Goal: Answer question/provide support

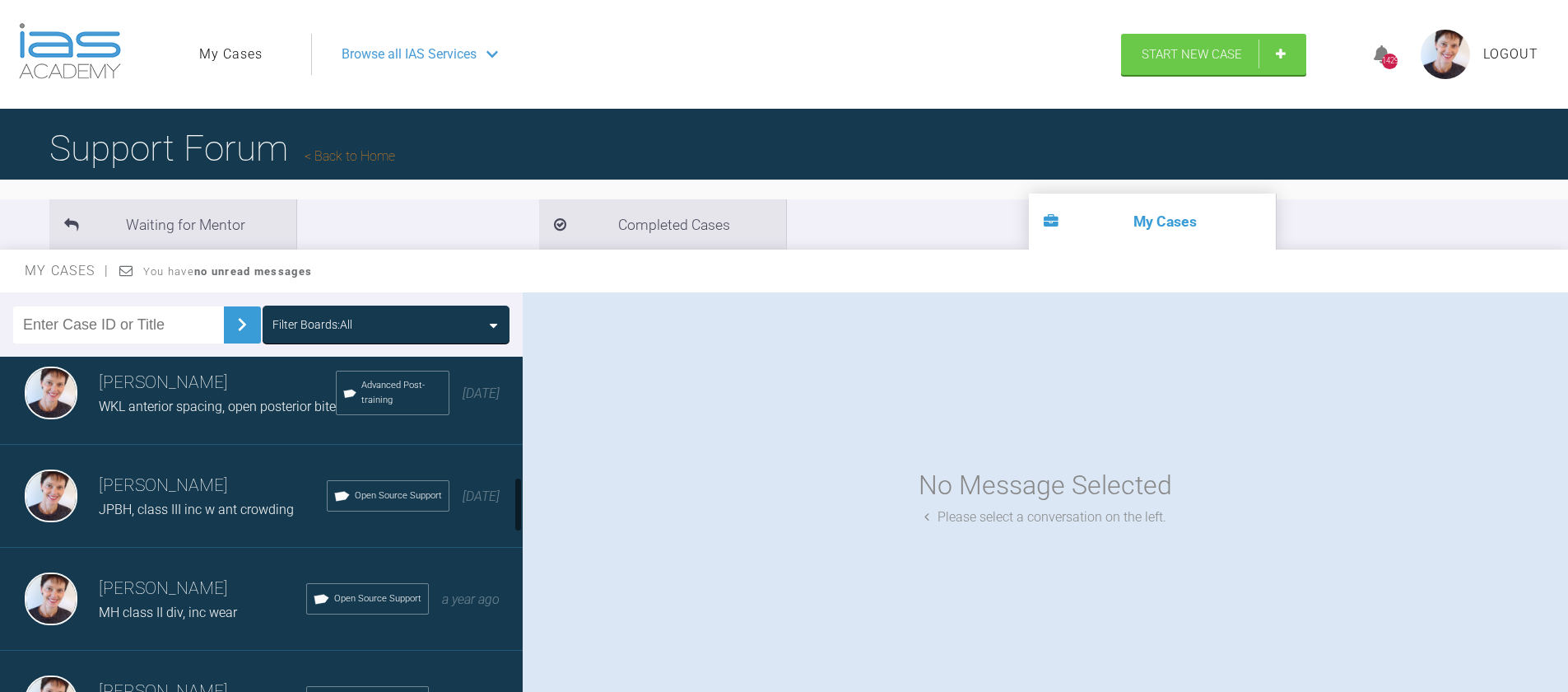
scroll to position [751, 0]
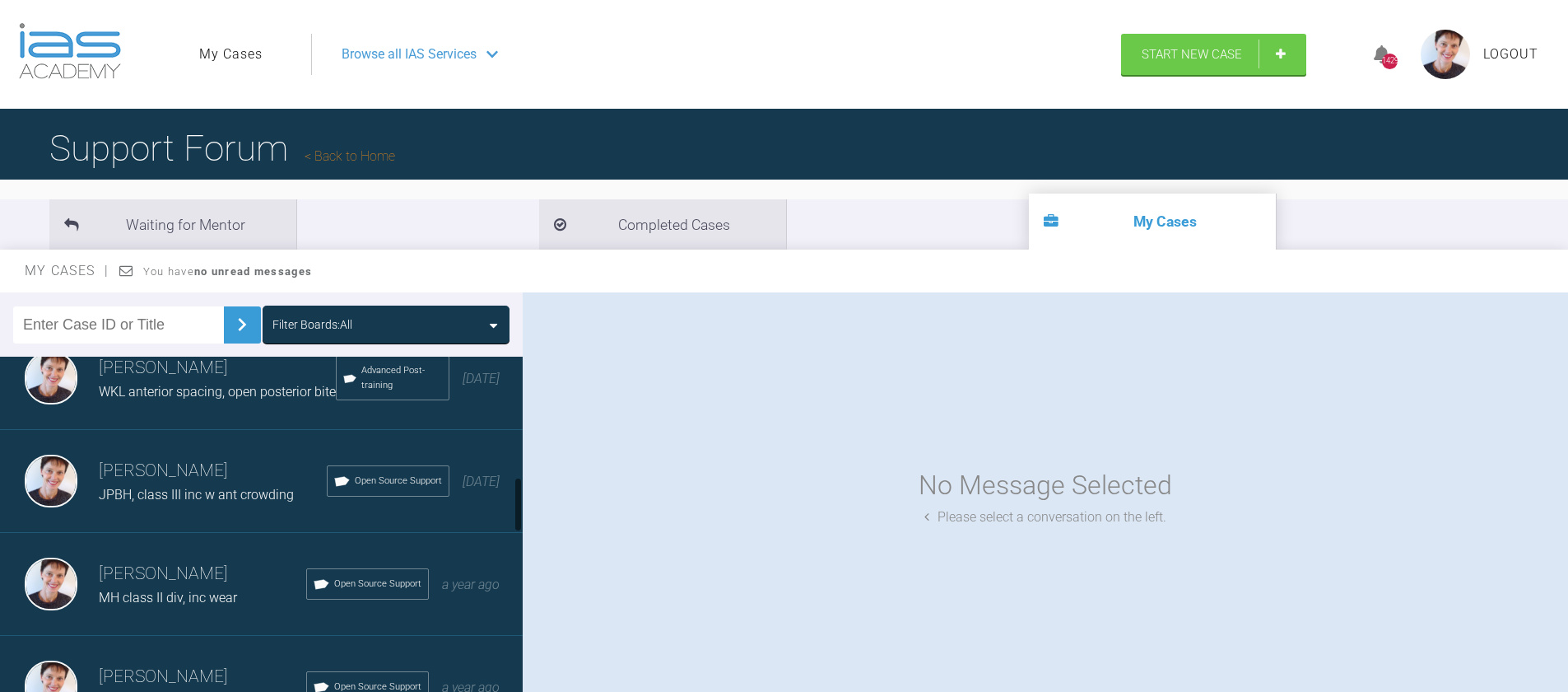
drag, startPoint x: 517, startPoint y: 399, endPoint x: 518, endPoint y: 520, distance: 121.0
click at [518, 520] on div at bounding box center [518, 504] width 6 height 55
click at [334, 591] on span "Open Source Support" at bounding box center [378, 584] width 87 height 15
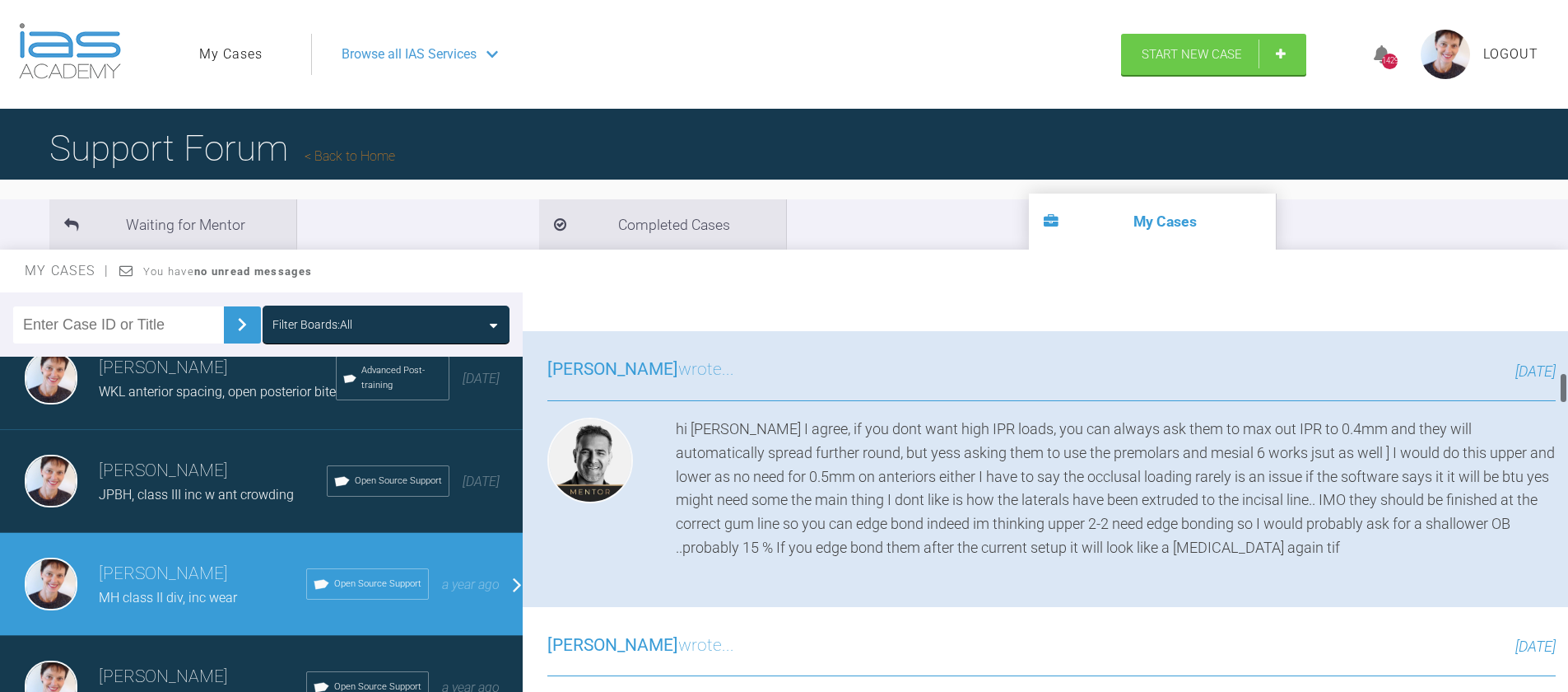
scroll to position [1049, 0]
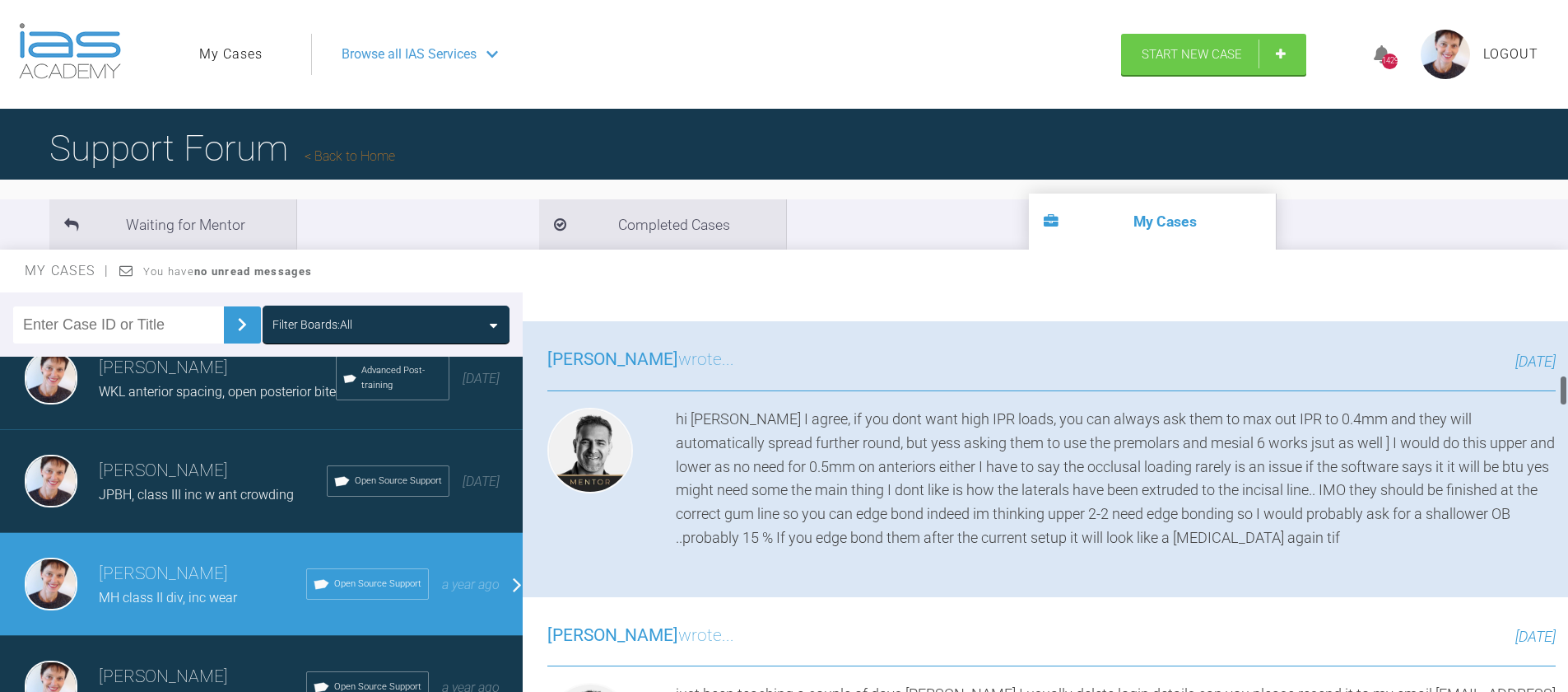
drag, startPoint x: 1564, startPoint y: 308, endPoint x: 1565, endPoint y: 391, distance: 83.0
click at [1565, 391] on div at bounding box center [1563, 389] width 6 height 31
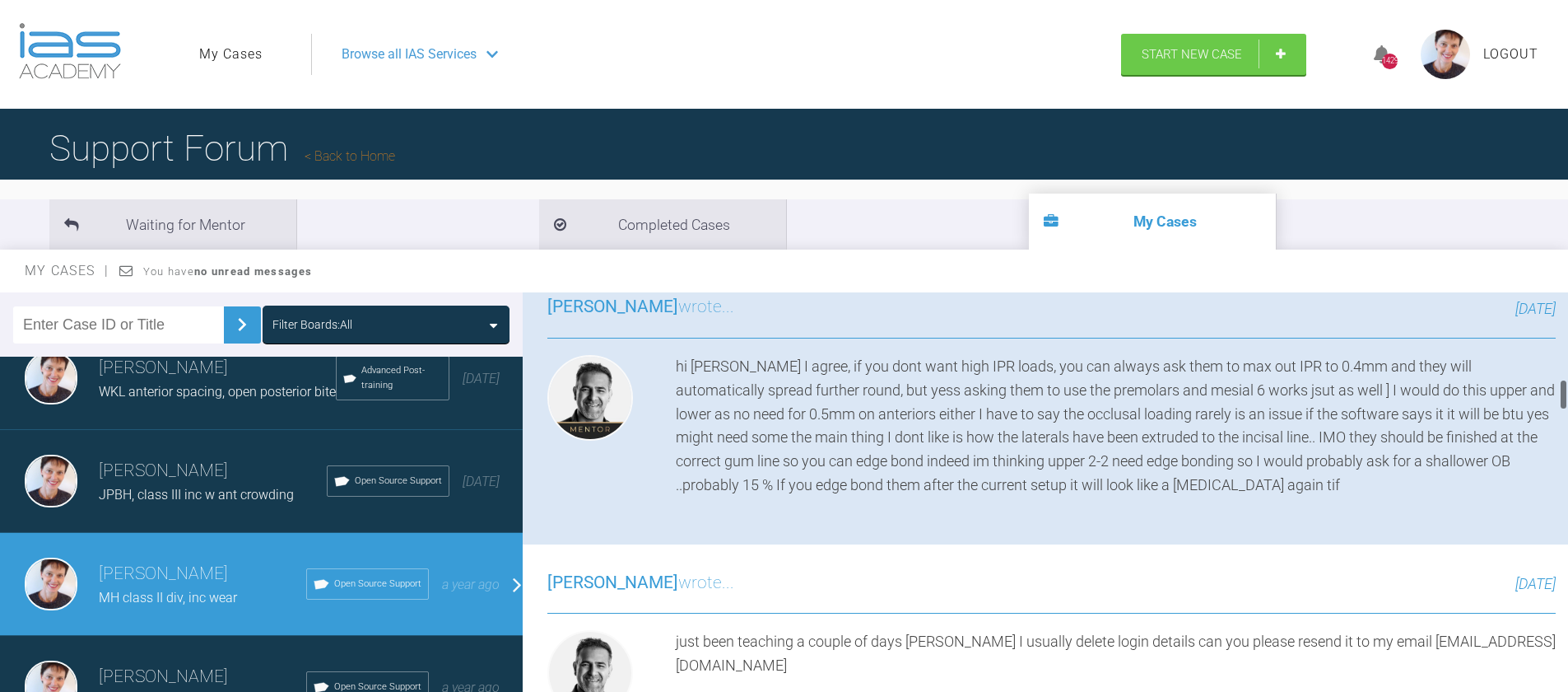
scroll to position [1143, 0]
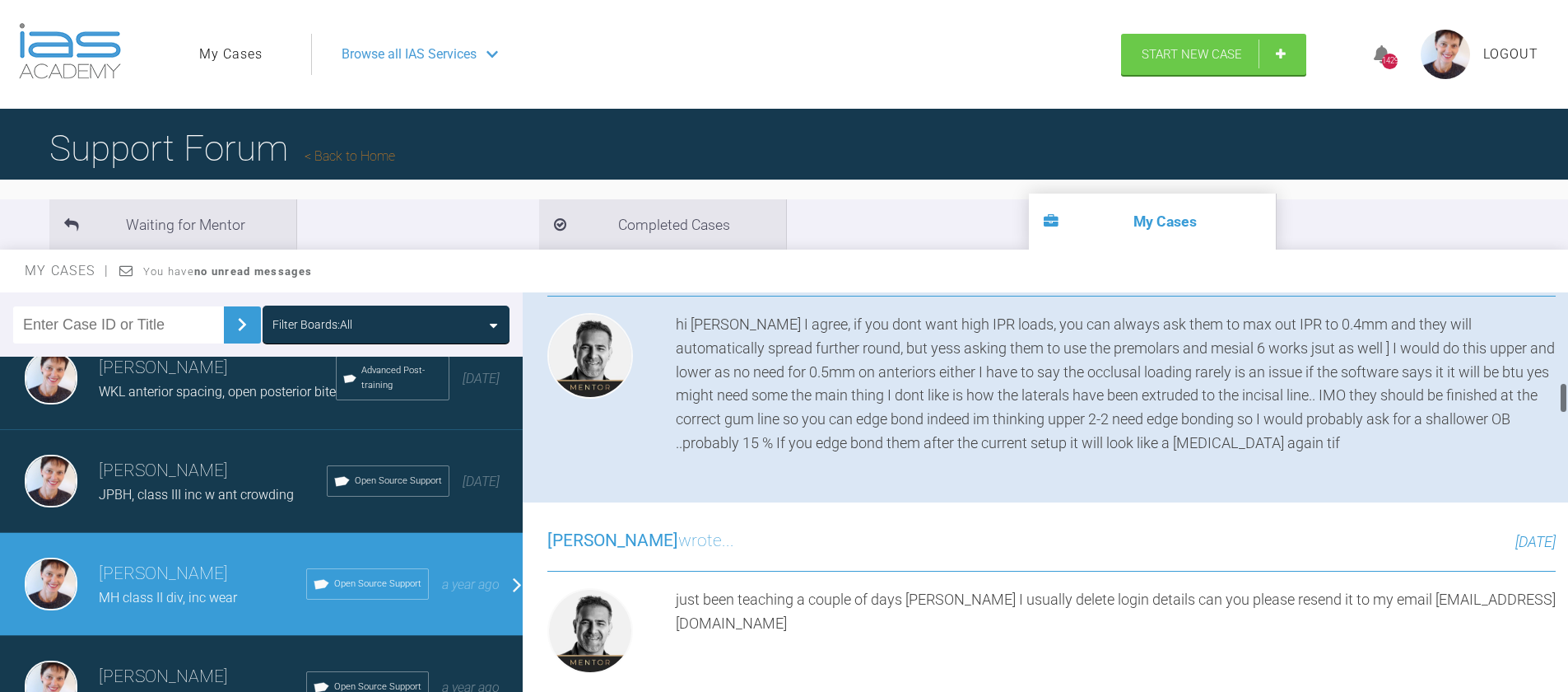
click at [1563, 395] on div at bounding box center [1563, 397] width 6 height 31
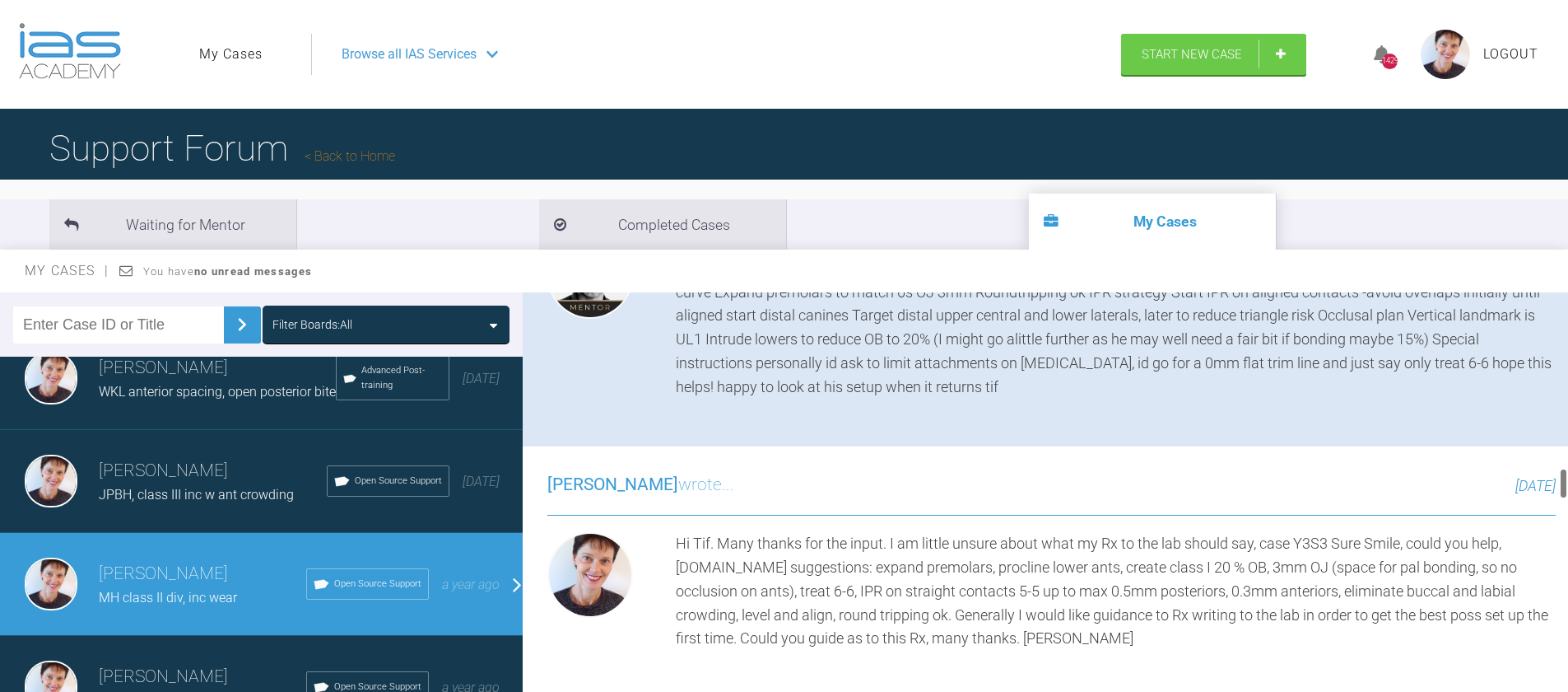
scroll to position [2256, 0]
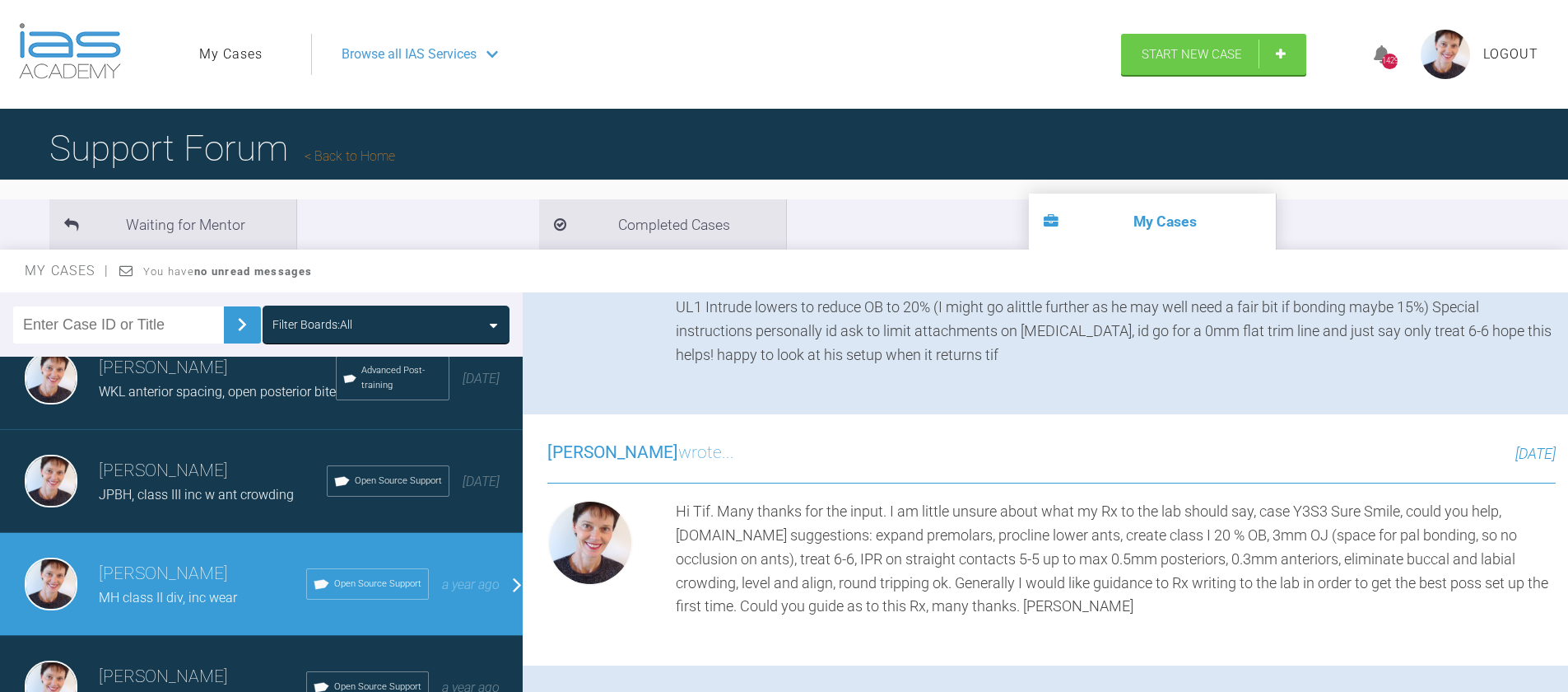
drag, startPoint x: 1564, startPoint y: 401, endPoint x: 1570, endPoint y: 488, distance: 87.2
click at [1567, 488] on html "My Cases Logout Browse all IAS Services Start New Case 1429 Logout Support Foru…" at bounding box center [784, 431] width 1568 height 862
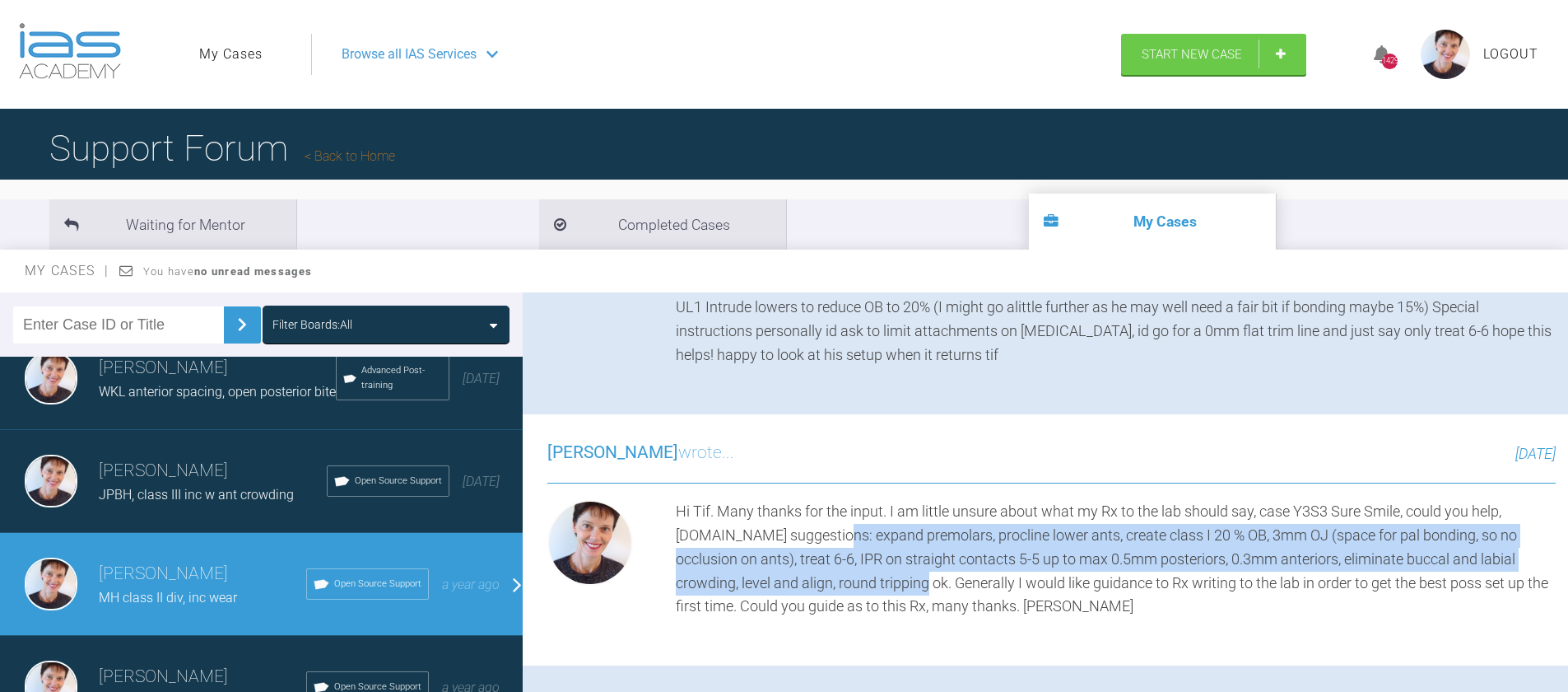
drag, startPoint x: 830, startPoint y: 532, endPoint x: 954, endPoint y: 584, distance: 134.5
click at [954, 584] on div "Hi Tif. Many thanks for the input. I am little unsure about what my Rx to the l…" at bounding box center [1115, 559] width 880 height 119
copy div "expand premolars, procline lower ants, create class I 20 % OB, 3mm OJ (space fo…"
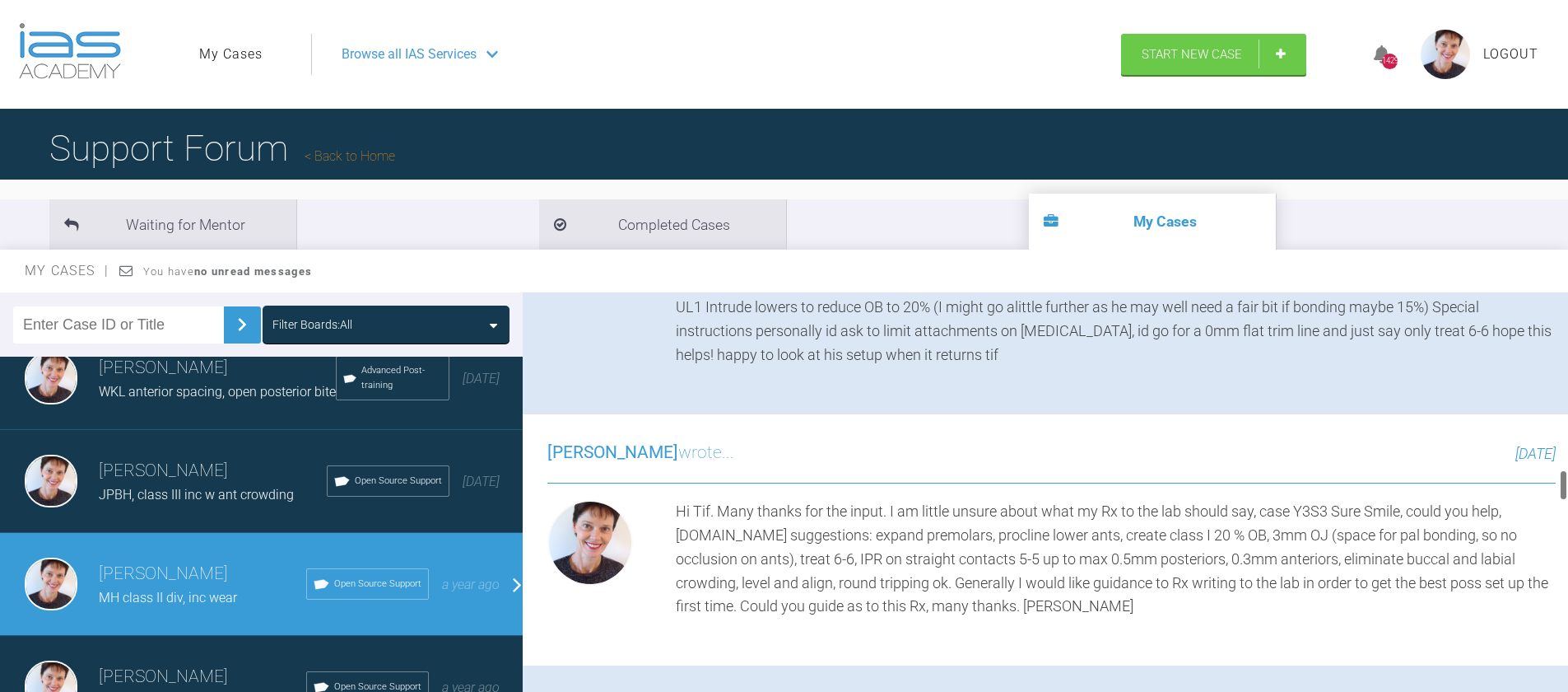
click at [943, 388] on div "Tif Qureshi wrote... 10 months ago Hi Kirsten this looks pretty spot on I tend …" at bounding box center [1052, 264] width 1058 height 299
click at [935, 359] on div "Hi Kirsten this looks pretty spot on I tend to break it up into Midline- (from …" at bounding box center [1115, 283] width 880 height 166
click at [1561, 300] on div at bounding box center [1563, 496] width 9 height 407
click at [1300, 369] on div "Tif Qureshi wrote... 10 months ago Hi Kirsten this looks pretty spot on I tend …" at bounding box center [1052, 264] width 1058 height 299
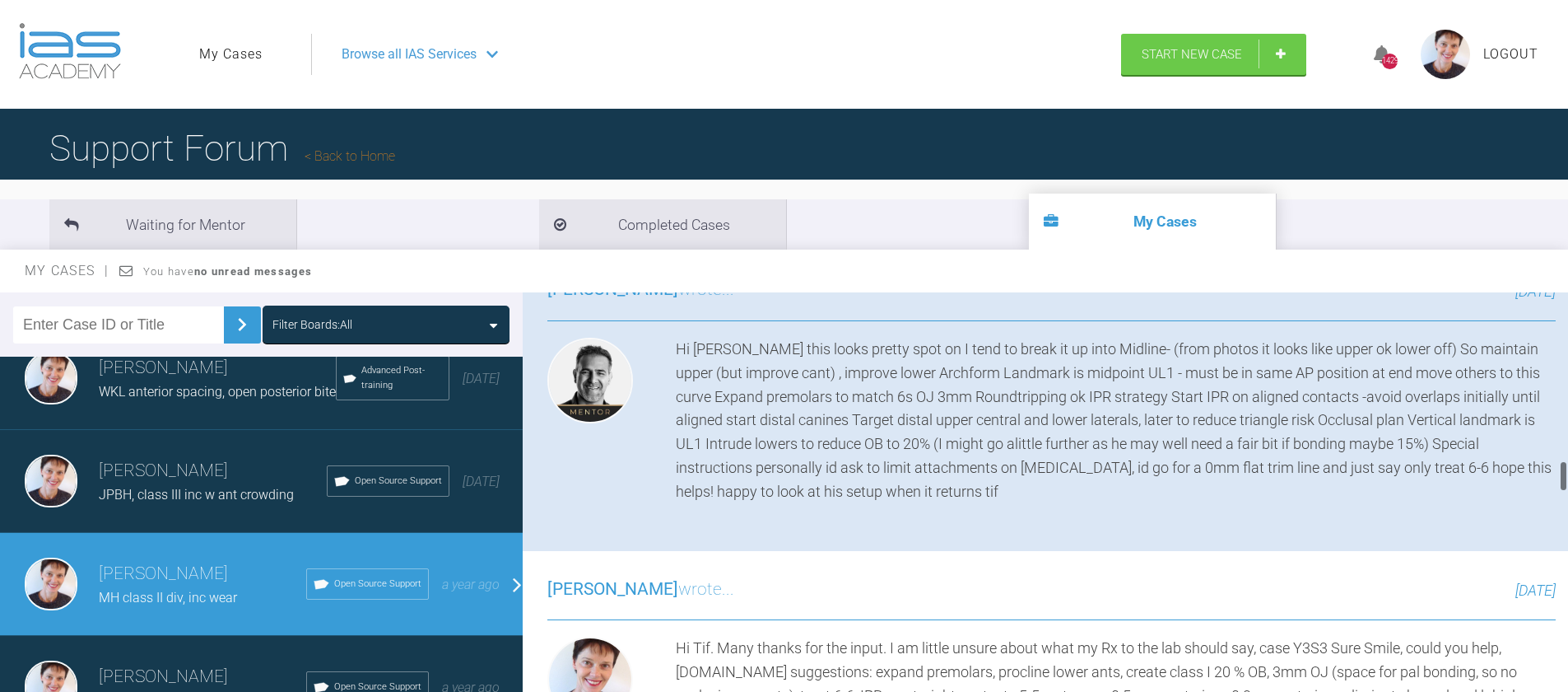
scroll to position [2109, 0]
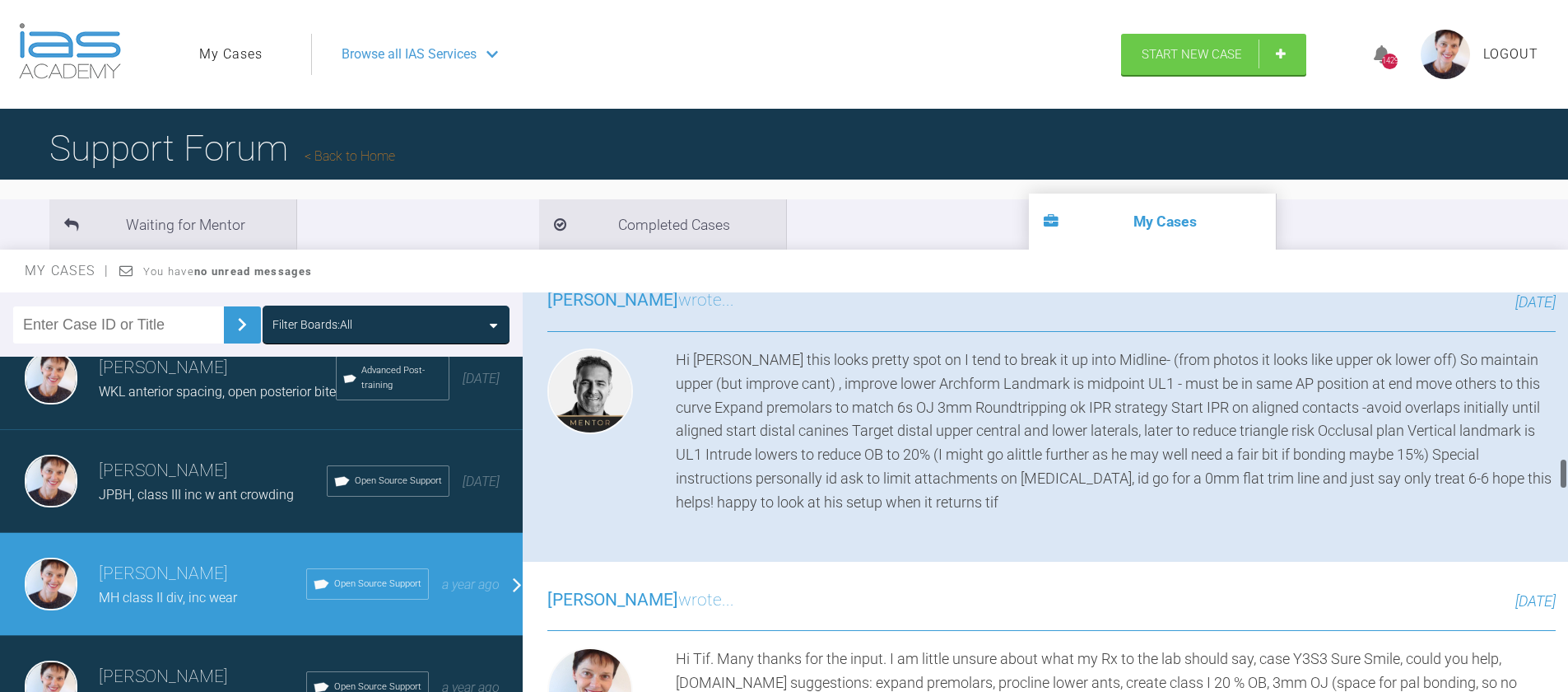
drag, startPoint x: 1562, startPoint y: 481, endPoint x: 1562, endPoint y: 470, distance: 11.0
click at [1562, 470] on div at bounding box center [1563, 473] width 6 height 31
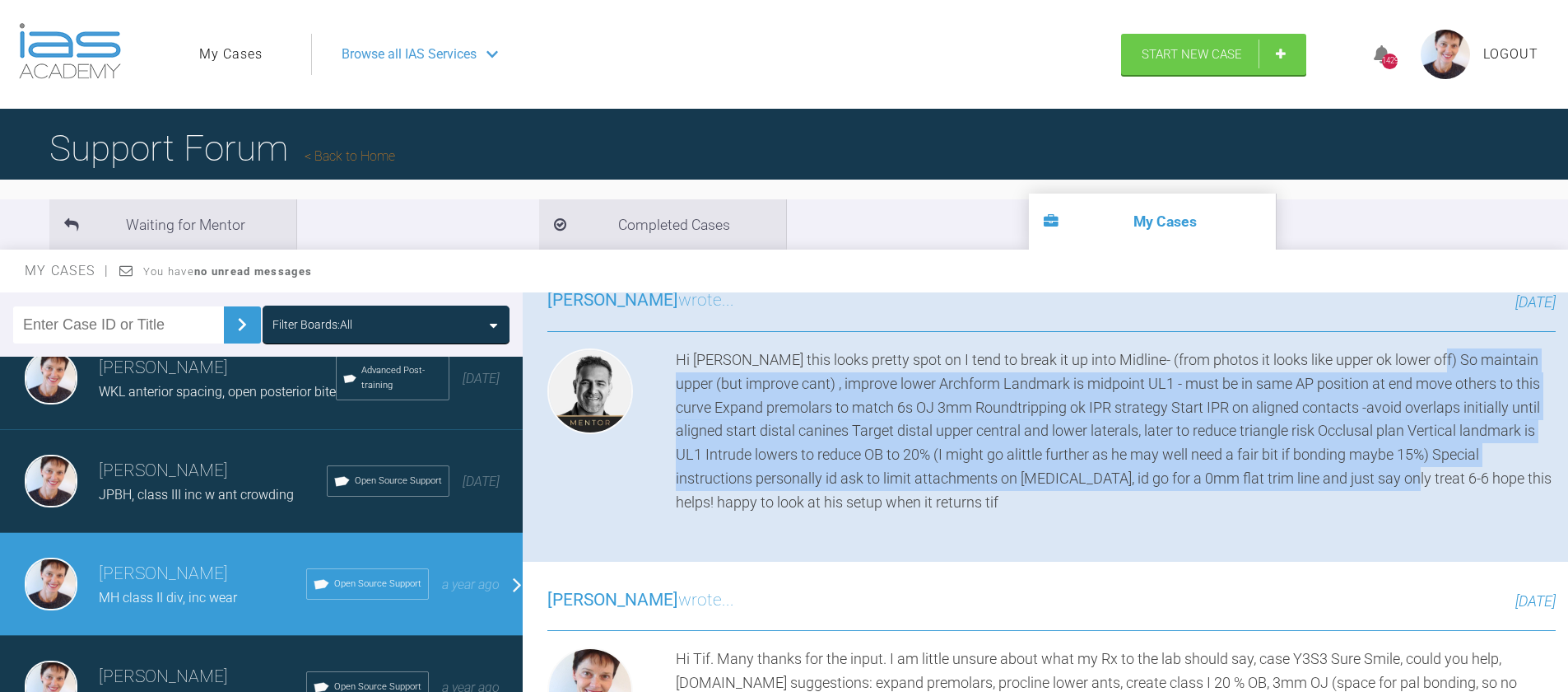
drag, startPoint x: 1422, startPoint y: 359, endPoint x: 1433, endPoint y: 481, distance: 122.5
click at [1433, 481] on div "Hi Kirsten this looks pretty spot on I tend to break it up into Midline- (from …" at bounding box center [1115, 431] width 880 height 166
copy div "maintain upper (but improve cant) , improve lower Archform Landmark is midpoint…"
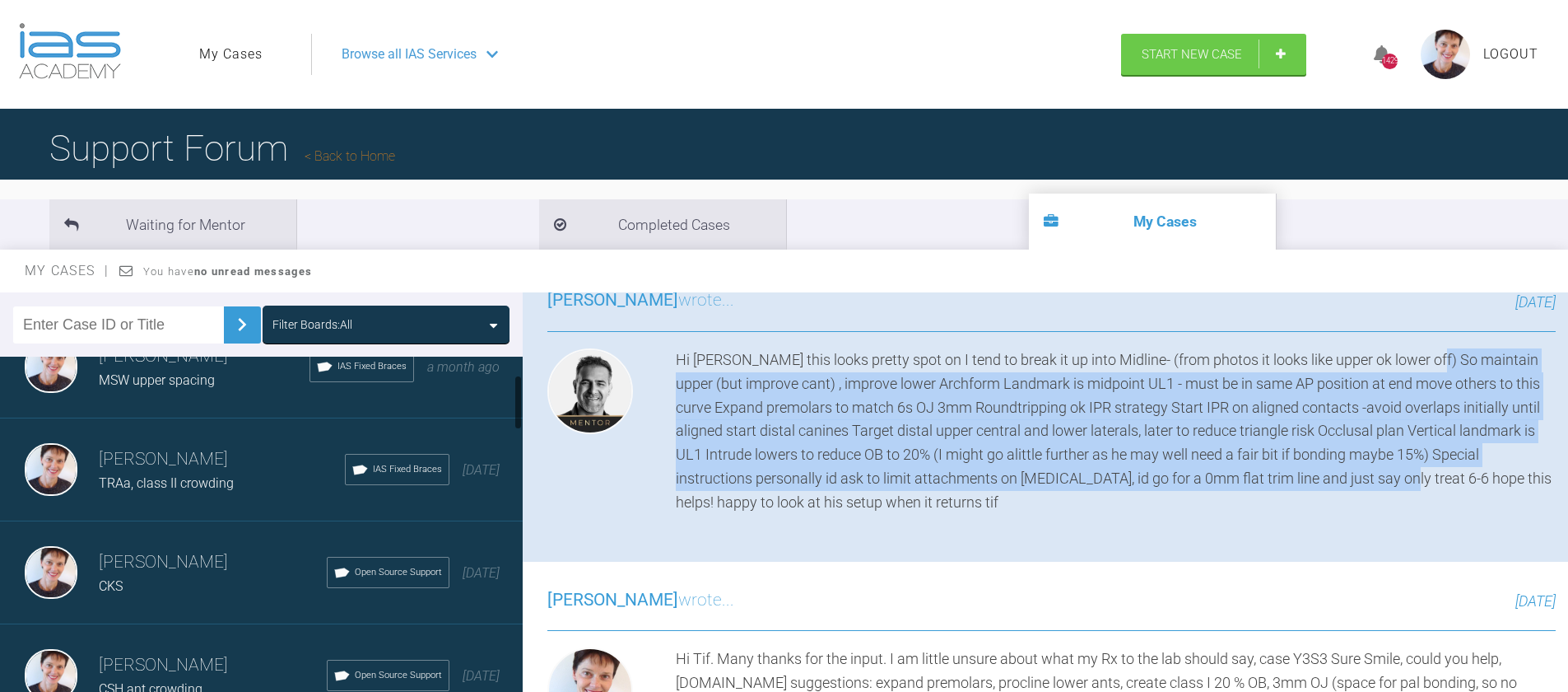
scroll to position [78, 0]
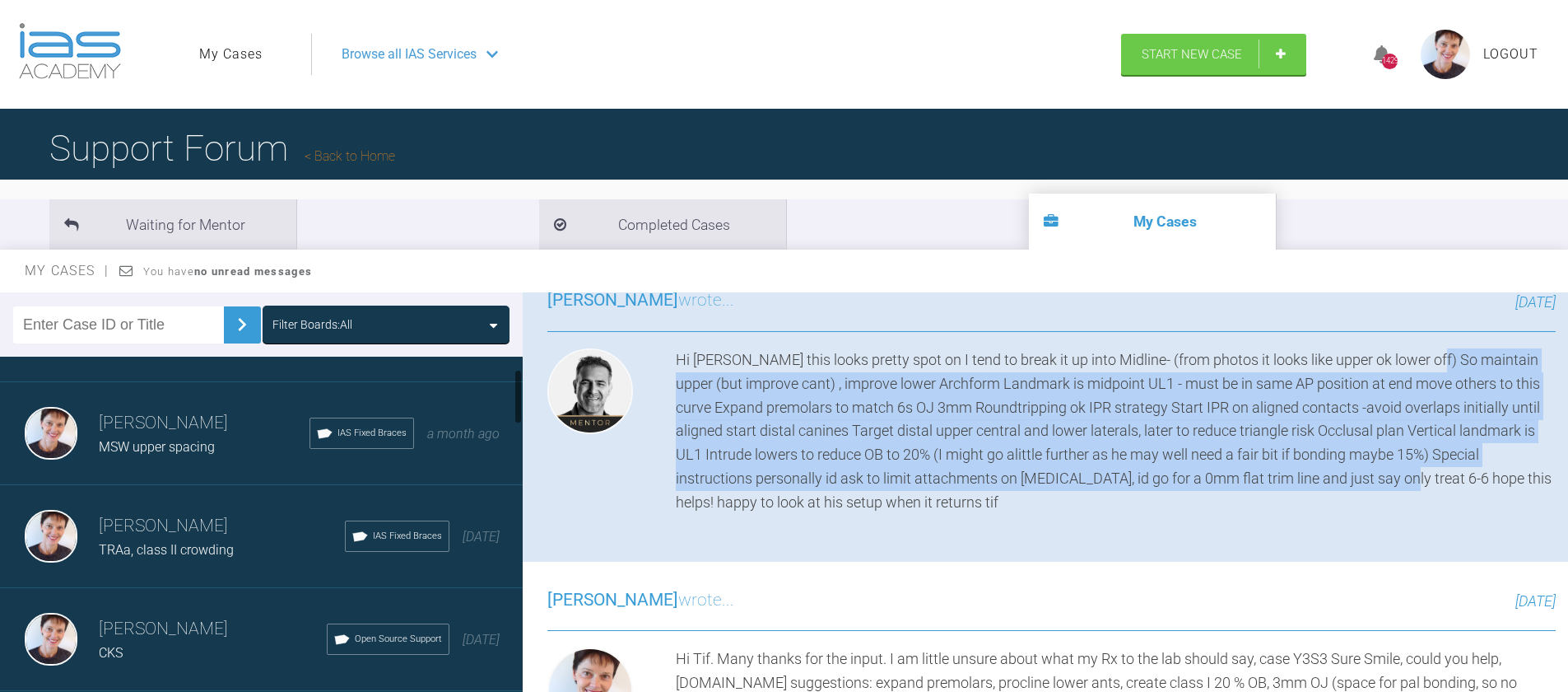
drag, startPoint x: 518, startPoint y: 506, endPoint x: 514, endPoint y: 399, distance: 107.1
click at [514, 399] on div at bounding box center [518, 528] width 9 height 343
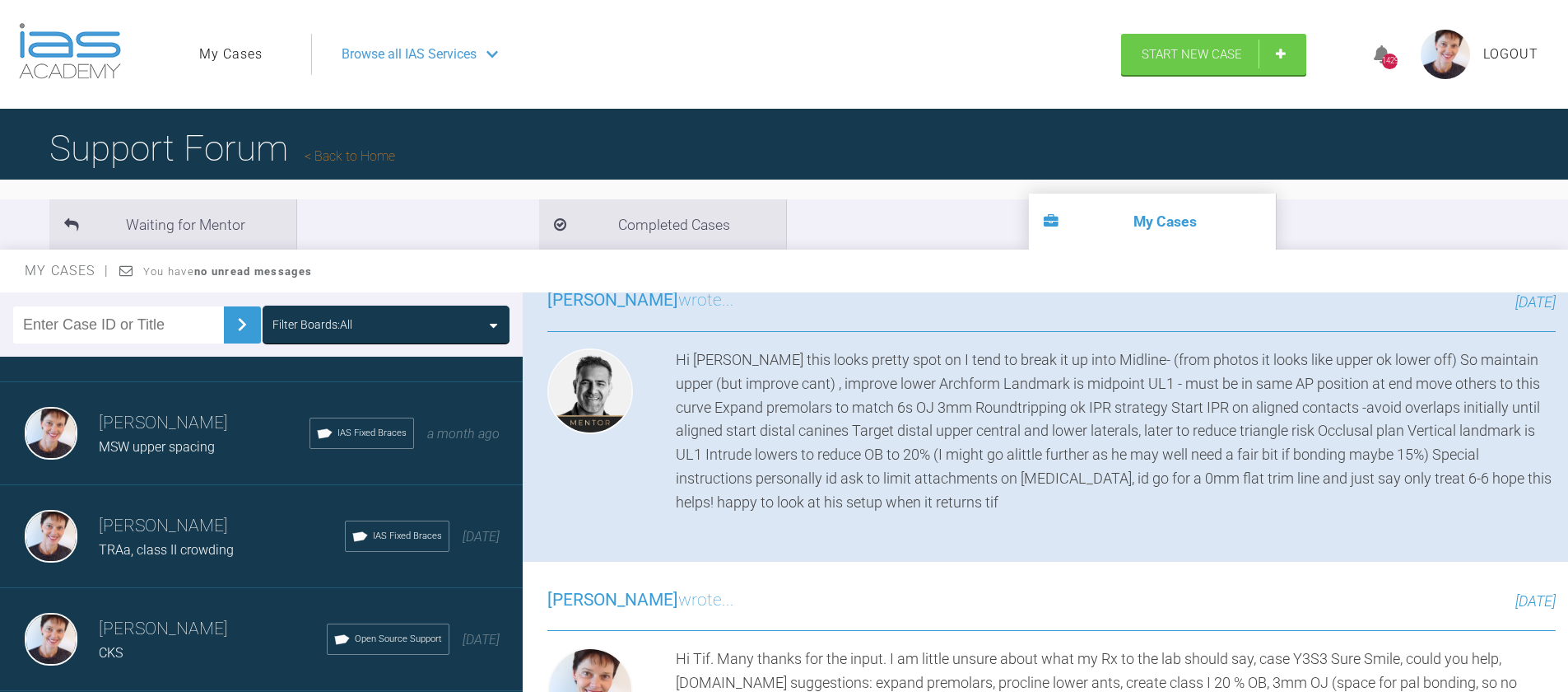
click at [219, 435] on h3 "Kirsten Andersen" at bounding box center [204, 423] width 211 height 28
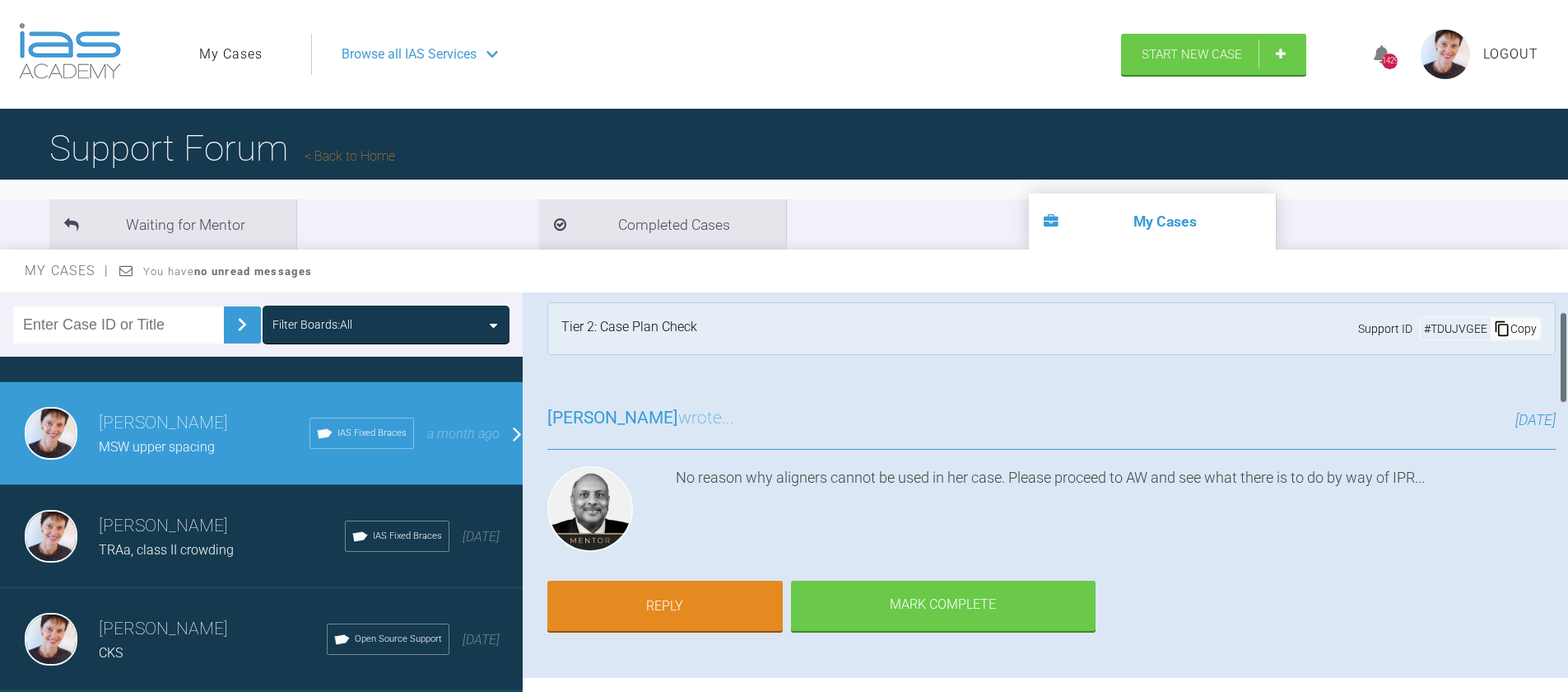
scroll to position [0, 0]
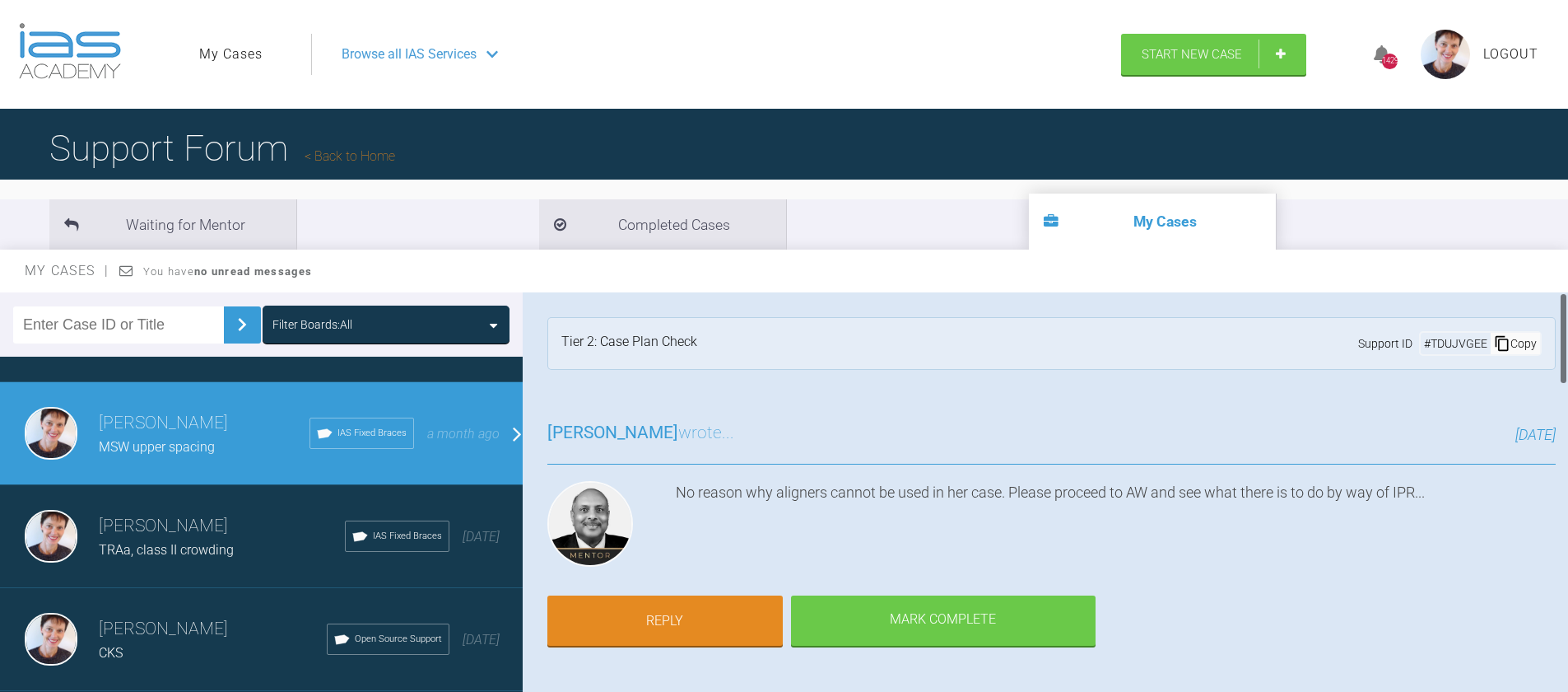
drag, startPoint x: 1561, startPoint y: 640, endPoint x: 1556, endPoint y: 288, distance: 352.0
click at [1556, 288] on div "My Cases You have no unread messages Filter Boards: All Kirsten Andersen CSR an…" at bounding box center [784, 486] width 1568 height 472
click at [497, 52] on icon at bounding box center [492, 54] width 12 height 7
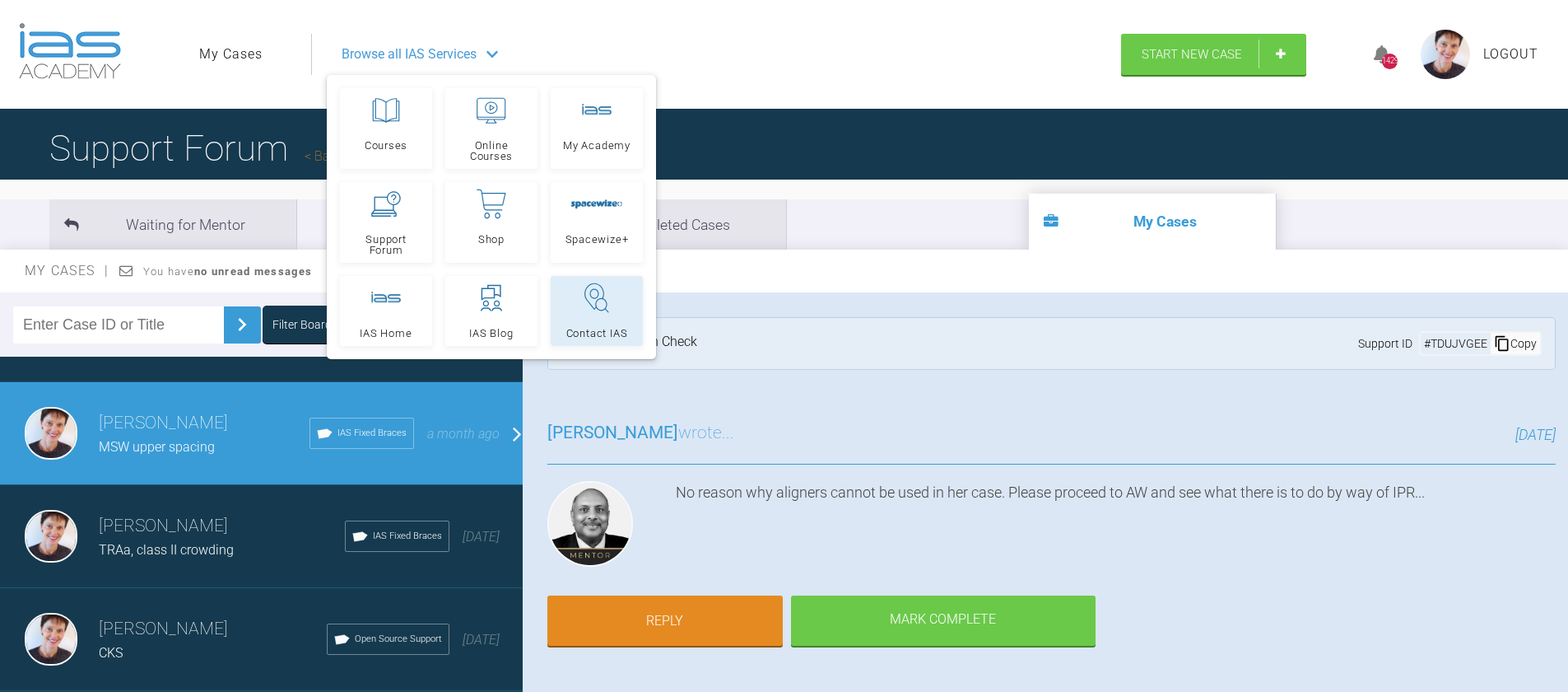
click at [603, 312] on icon at bounding box center [596, 298] width 29 height 33
